Goal: Find contact information: Find contact information

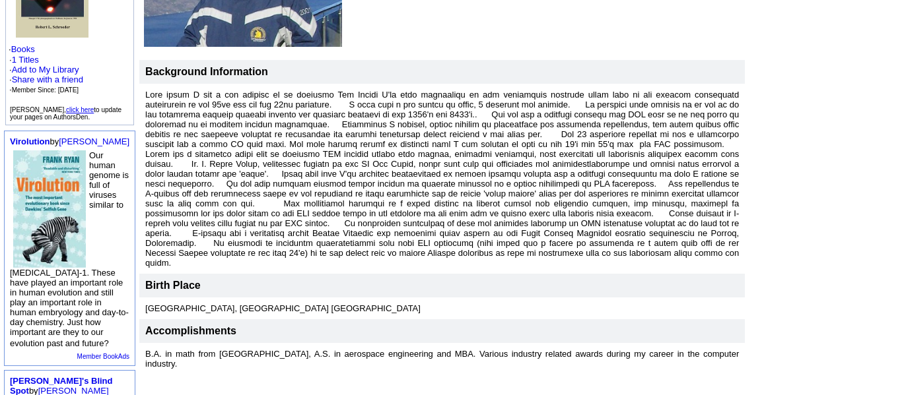
scroll to position [238, 0]
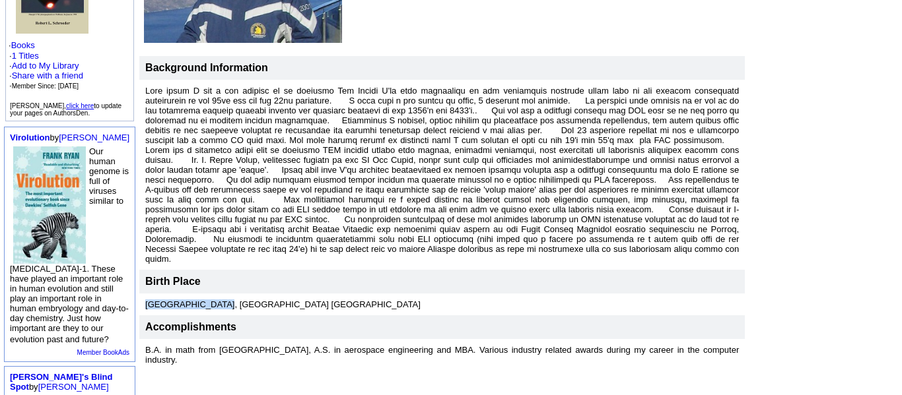
drag, startPoint x: 208, startPoint y: 302, endPoint x: 124, endPoint y: 298, distance: 83.9
click at [139, 298] on td "[GEOGRAPHIC_DATA], [GEOGRAPHIC_DATA] [GEOGRAPHIC_DATA]" at bounding box center [441, 305] width 605 height 22
click at [327, 206] on font at bounding box center [441, 175] width 593 height 178
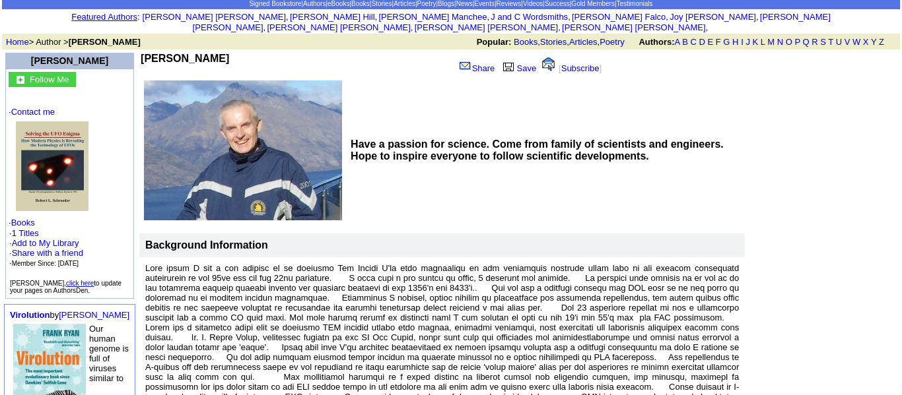
scroll to position [0, 0]
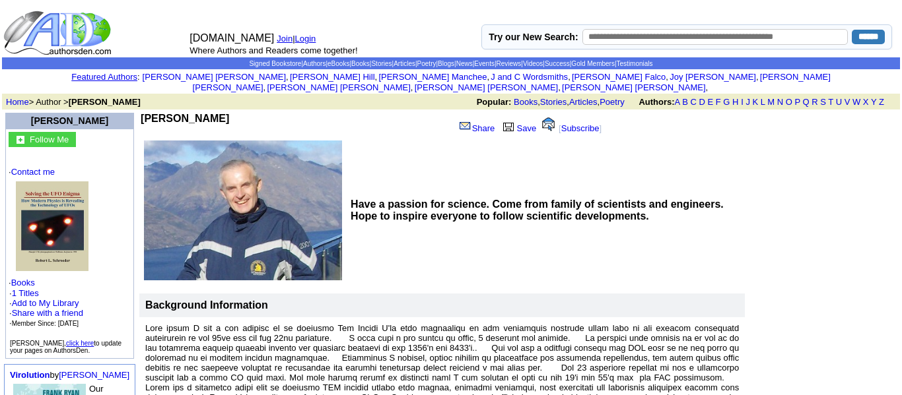
click at [249, 197] on img at bounding box center [243, 211] width 198 height 140
